Goal: Obtain resource: Obtain resource

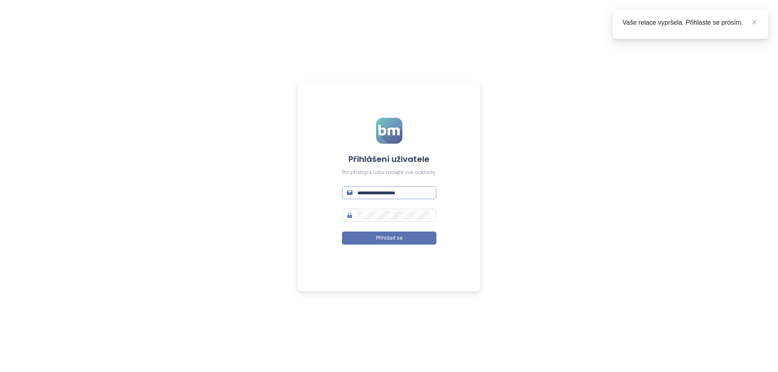
click at [398, 192] on input "text" at bounding box center [394, 192] width 74 height 9
type input "**********"
click at [359, 236] on button "Přihlásit se" at bounding box center [389, 238] width 94 height 13
click at [754, 24] on icon "blízko" at bounding box center [754, 22] width 6 height 6
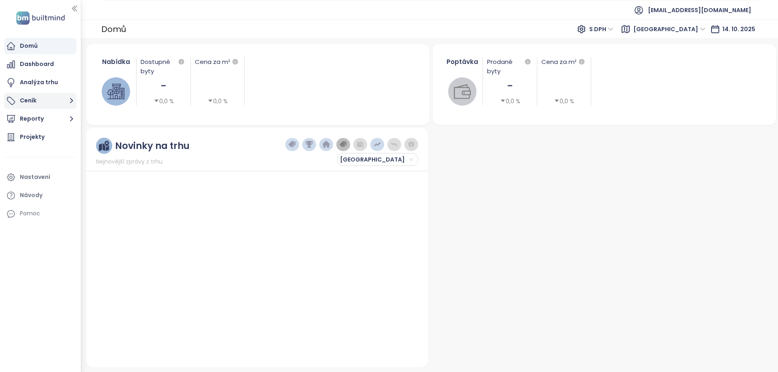
click at [64, 98] on button "Ceník" at bounding box center [40, 101] width 73 height 16
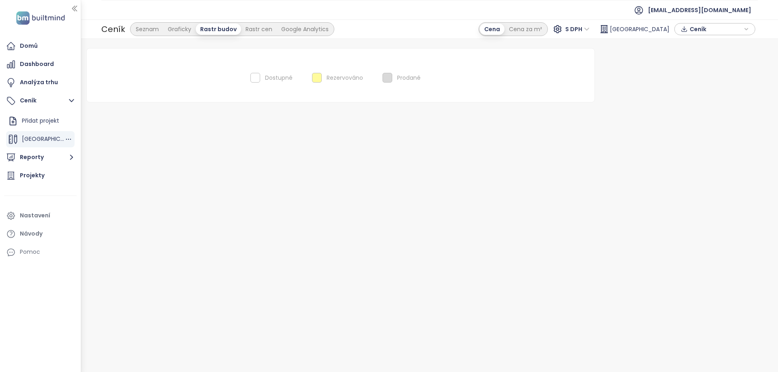
click at [46, 137] on font "[GEOGRAPHIC_DATA]" at bounding box center [52, 139] width 60 height 8
click at [705, 31] on font "Ceník" at bounding box center [698, 29] width 17 height 8
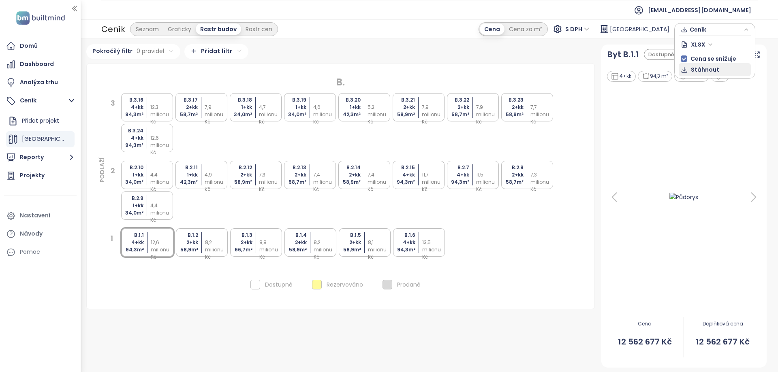
click at [705, 67] on font "Stáhnout" at bounding box center [705, 70] width 28 height 8
click at [540, 32] on font "Cena za m²" at bounding box center [525, 29] width 33 height 8
click at [152, 238] on div at bounding box center [163, 238] width 24 height 7
click at [199, 250] on div "B.1.2 2+kk 58,9 m² ​ 139 tisíc Kč" at bounding box center [202, 243] width 52 height 28
click at [155, 245] on font "133 tisíc Kč" at bounding box center [160, 250] width 19 height 14
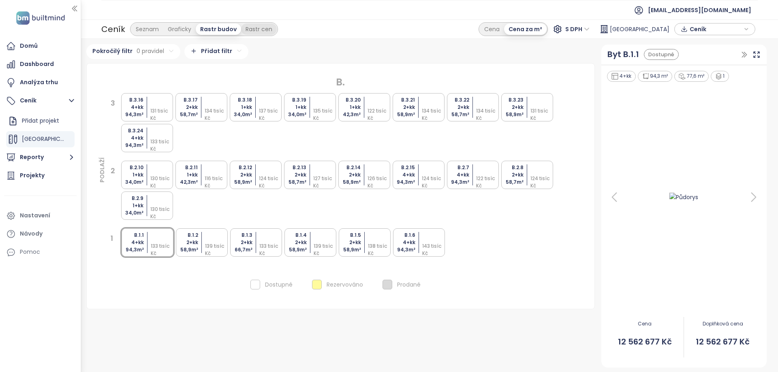
click at [246, 34] on div "Rastr cen" at bounding box center [259, 29] width 36 height 11
click at [149, 27] on font "Seznam" at bounding box center [147, 29] width 23 height 8
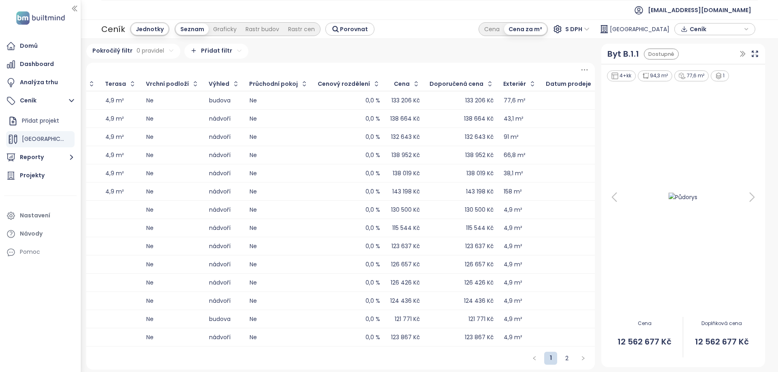
scroll to position [0, 1486]
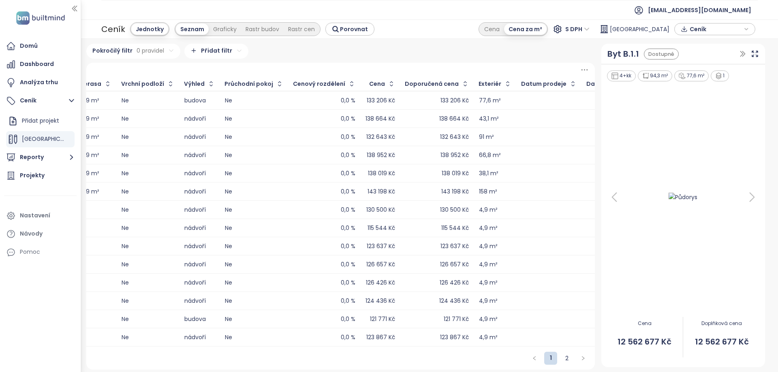
click at [521, 104] on div at bounding box center [548, 101] width 55 height 10
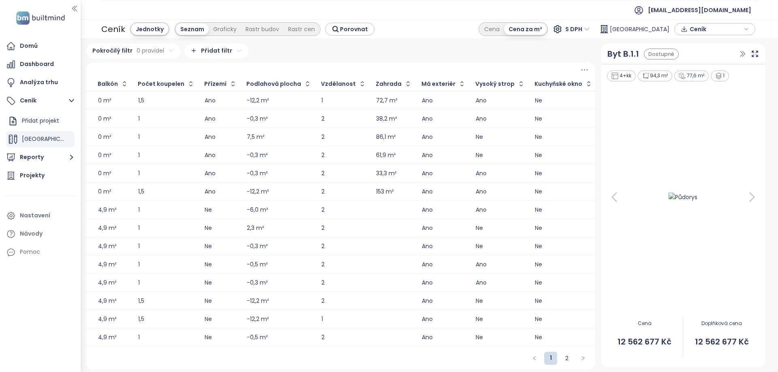
scroll to position [0, 623]
